Goal: Register for event/course

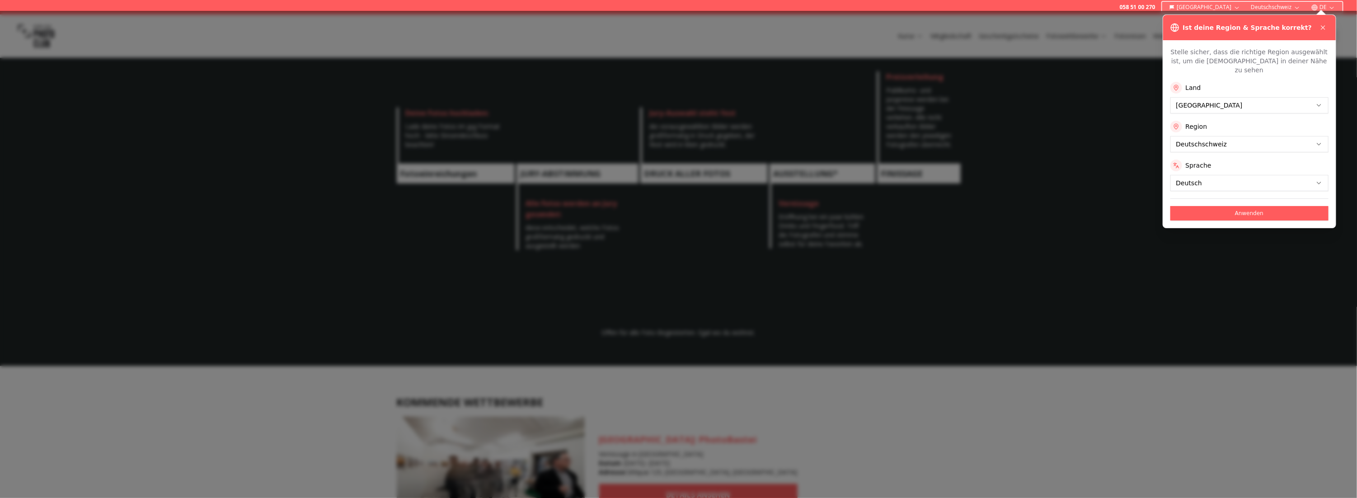
scroll to position [452, 0]
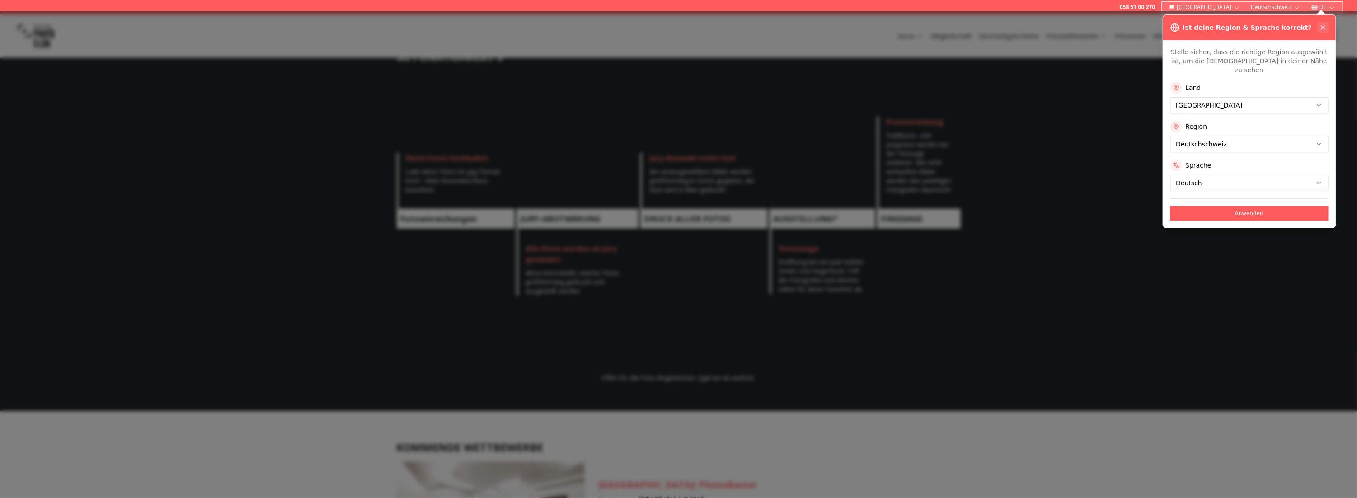
click at [1322, 27] on icon at bounding box center [1323, 28] width 4 height 4
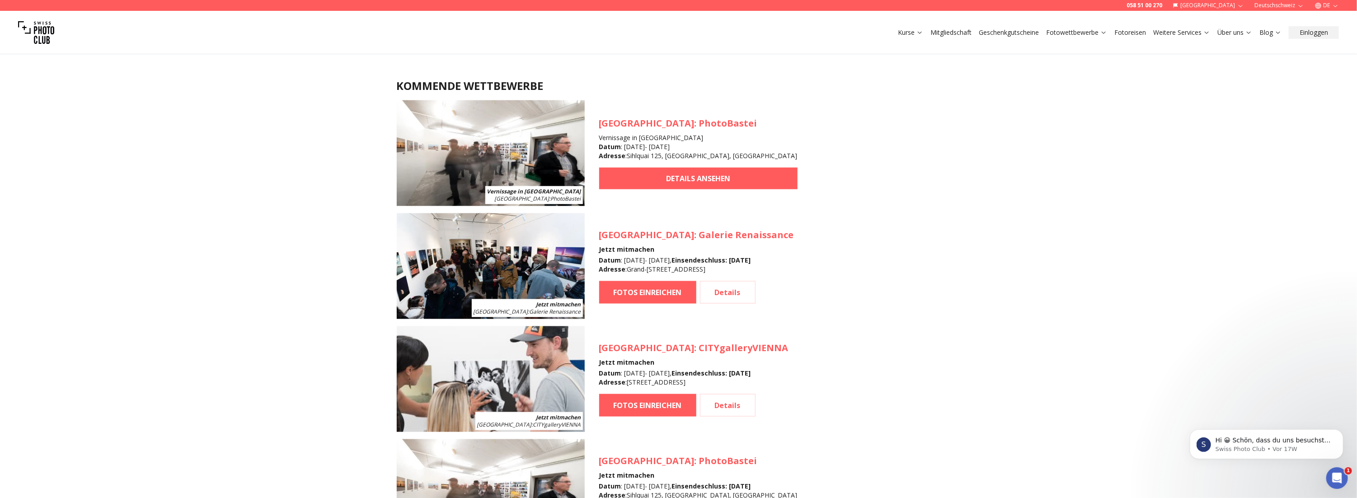
scroll to position [0, 0]
click at [674, 182] on link "DETAILS ANSEHEN" at bounding box center [698, 179] width 198 height 22
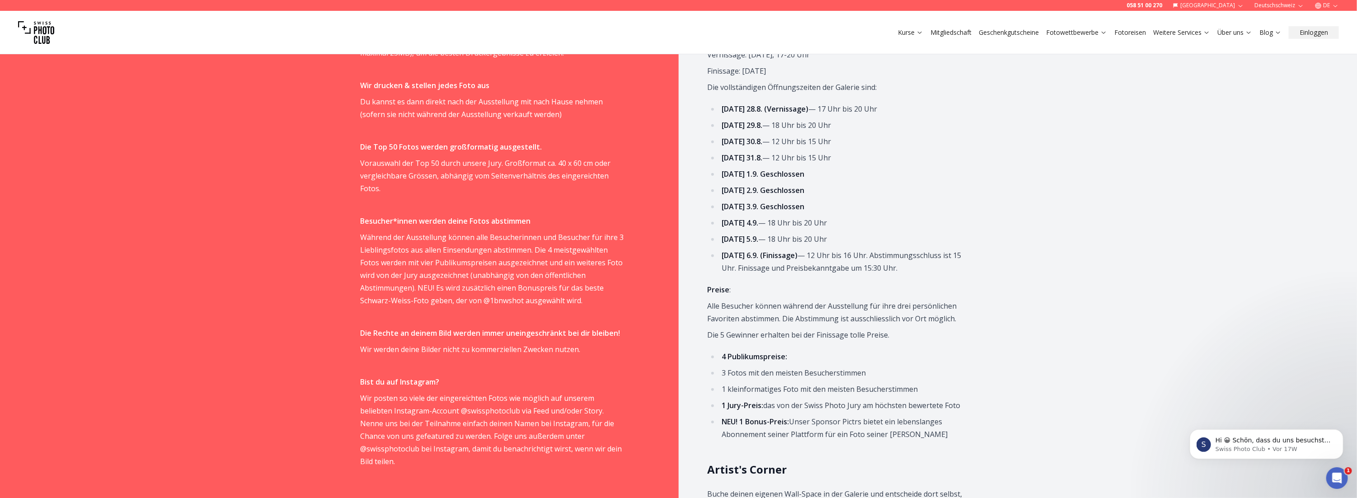
scroll to position [542, 0]
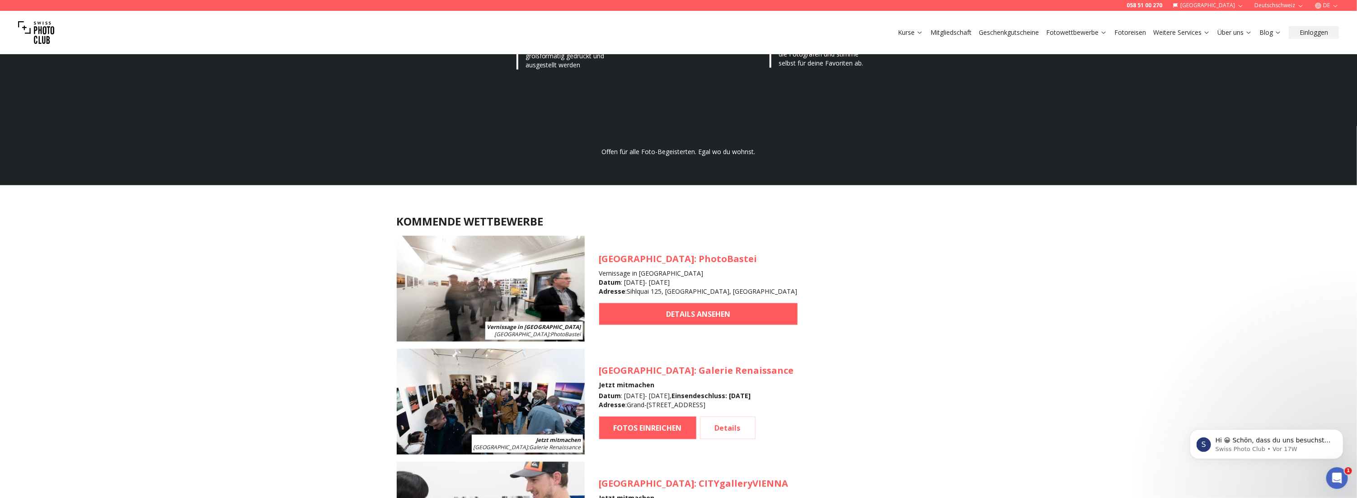
scroll to position [723, 0]
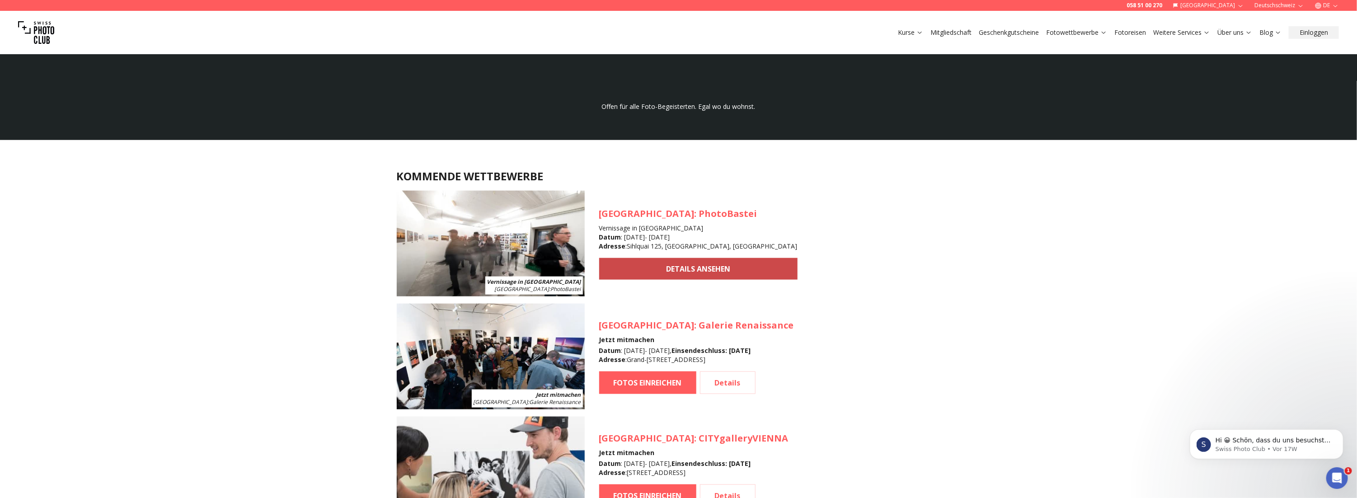
click at [648, 270] on link "DETAILS ANSEHEN" at bounding box center [698, 269] width 198 height 22
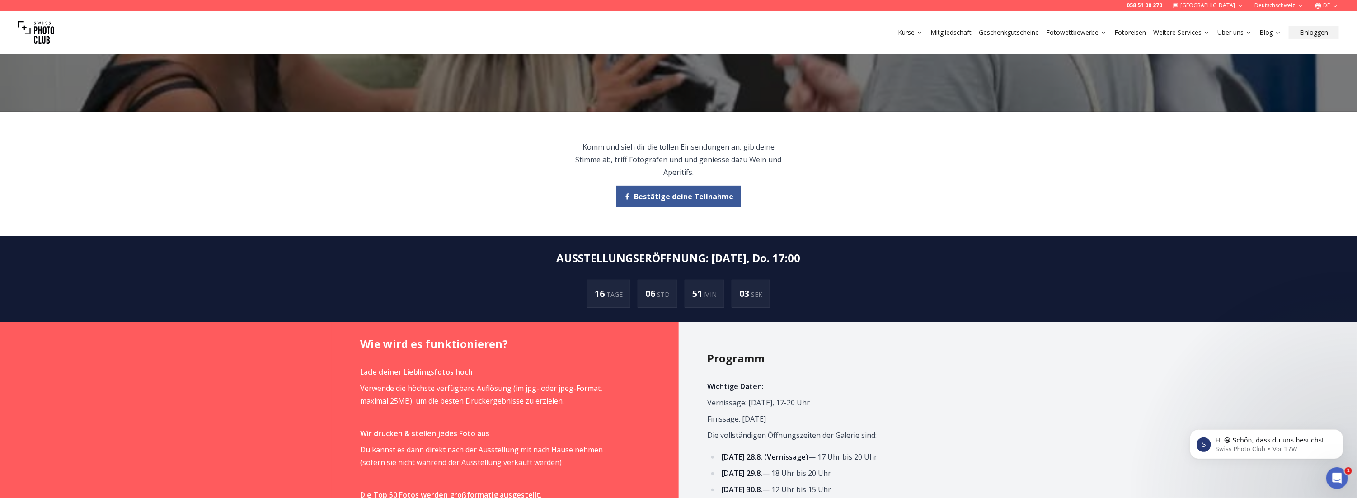
scroll to position [226, 0]
